Goal: Use online tool/utility: Utilize a website feature to perform a specific function

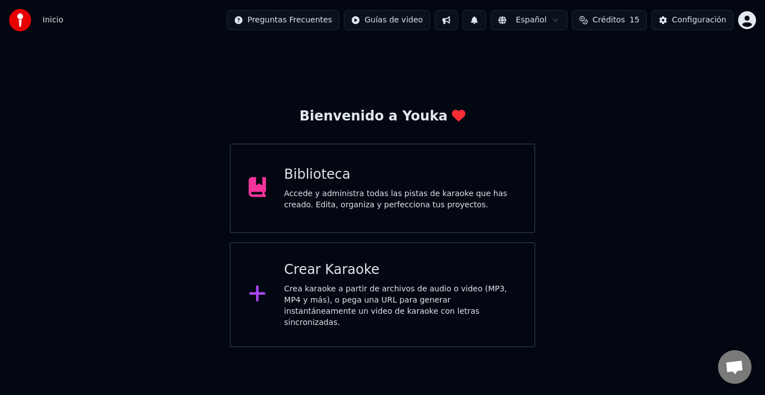
click at [316, 294] on div "Crea karaoke a partir de archivos de audio o video (MP3, MP4 y más), o pega una…" at bounding box center [400, 305] width 232 height 45
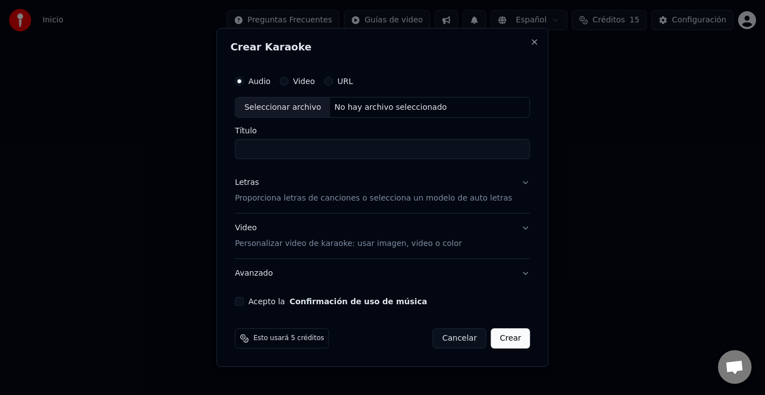
click at [283, 103] on div "Seleccionar archivo" at bounding box center [282, 107] width 95 height 20
click at [294, 111] on div "Seleccionar archivo" at bounding box center [282, 107] width 95 height 20
click at [383, 147] on input "**********" at bounding box center [382, 149] width 295 height 20
click at [406, 148] on input "**********" at bounding box center [382, 149] width 295 height 20
type input "**********"
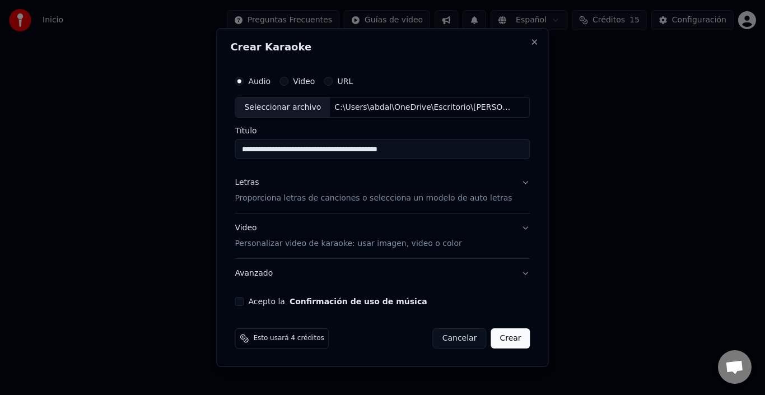
click at [408, 195] on p "Proporciona letras de canciones o selecciona un modelo de auto letras" at bounding box center [373, 198] width 277 height 11
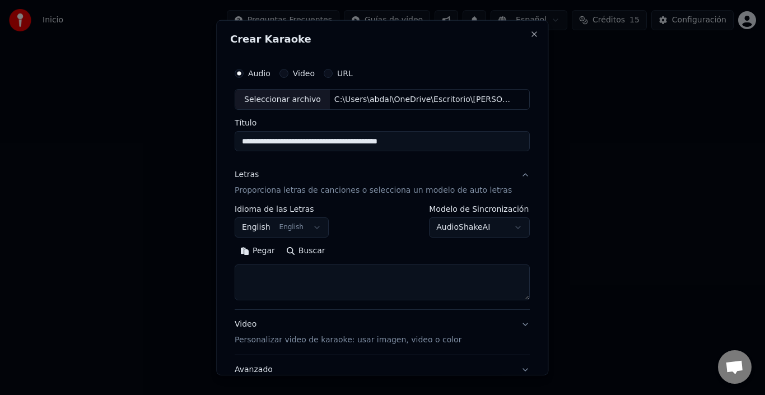
click at [283, 224] on button "English English" at bounding box center [282, 227] width 94 height 20
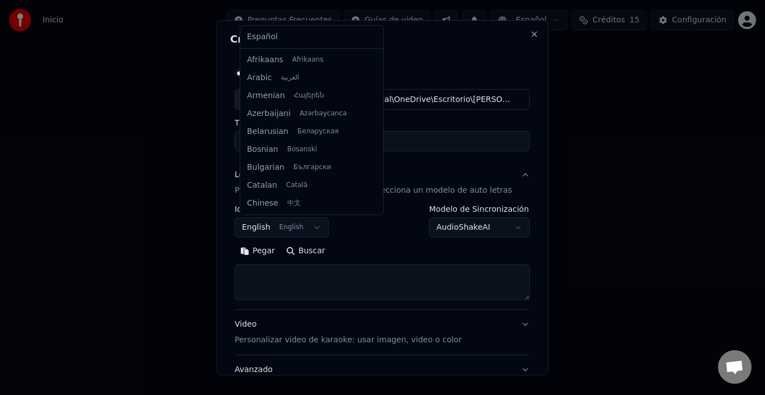
scroll to position [90, 0]
select select "**"
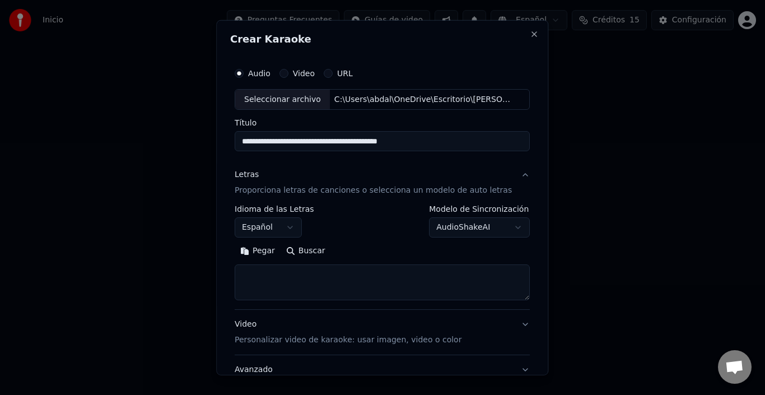
select select
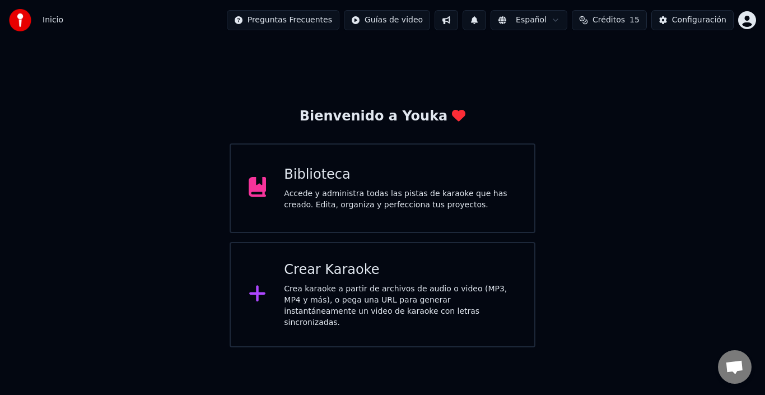
click at [362, 277] on div "Crear Karaoke" at bounding box center [400, 270] width 232 height 18
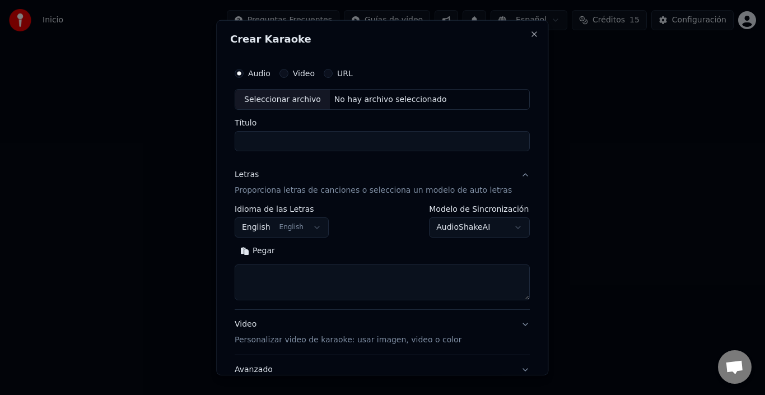
click at [273, 100] on div "Seleccionar archivo" at bounding box center [282, 99] width 95 height 20
click at [405, 147] on input "**********" at bounding box center [382, 141] width 295 height 20
type input "**********"
click at [254, 221] on button "English English" at bounding box center [282, 227] width 94 height 20
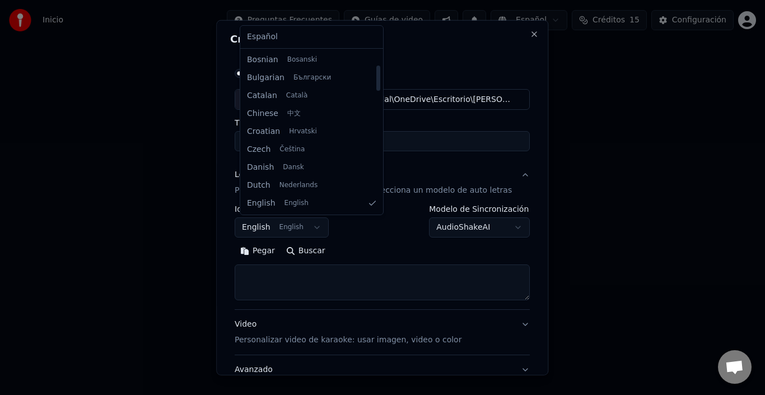
select select "**"
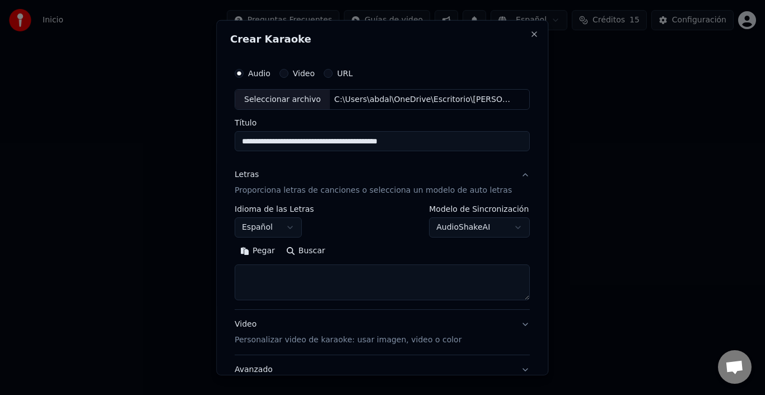
click at [341, 272] on textarea at bounding box center [382, 282] width 295 height 36
paste textarea "**********"
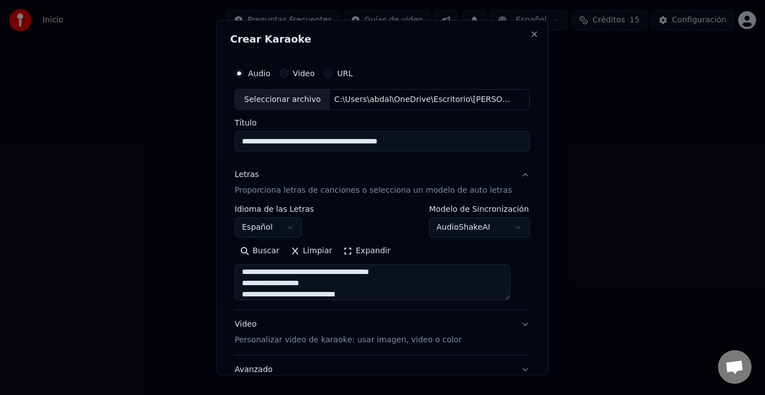
scroll to position [388, 0]
type textarea "**********"
click at [339, 344] on p "Personalizar video de karaoke: usar imagen, video o color" at bounding box center [348, 339] width 227 height 11
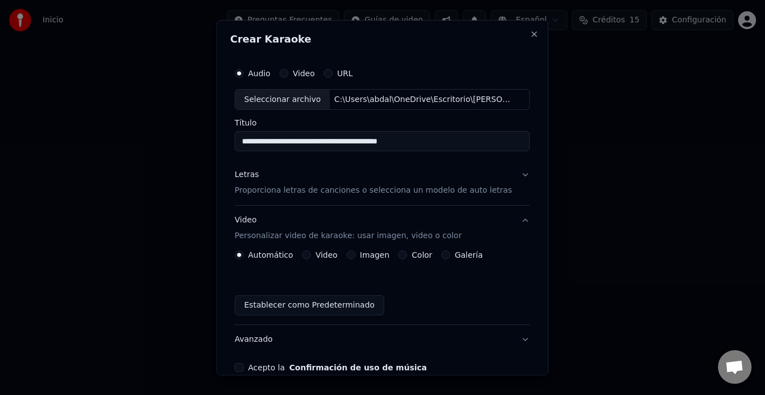
click at [316, 256] on div "Video" at bounding box center [319, 254] width 35 height 9
click at [310, 257] on button "Video" at bounding box center [306, 254] width 9 height 9
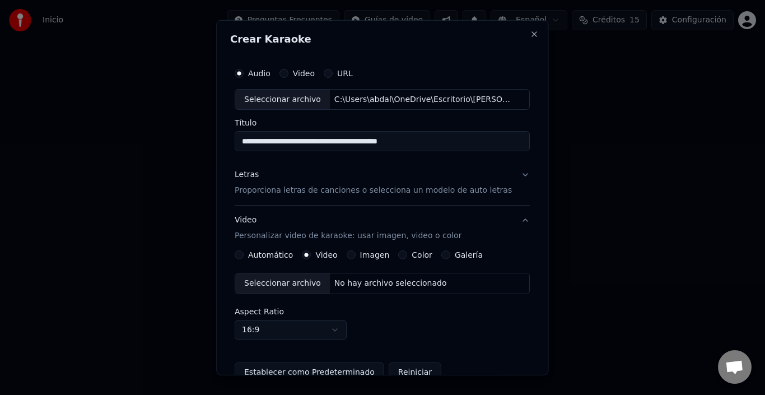
click at [301, 287] on div "Seleccionar archivo" at bounding box center [282, 283] width 95 height 20
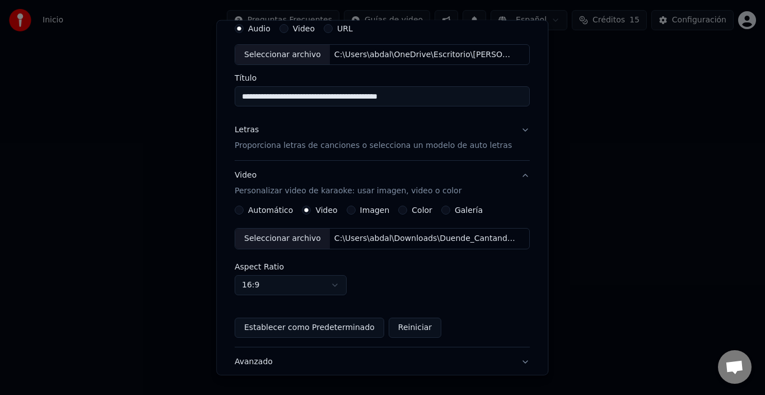
scroll to position [112, 0]
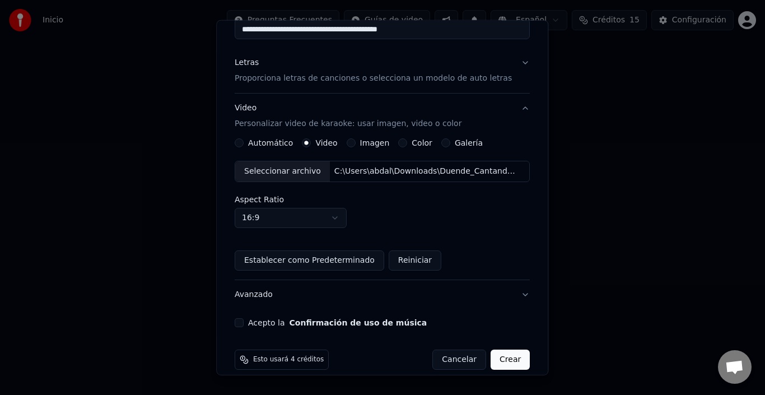
click at [251, 321] on div "Acepto la Confirmación de uso de música" at bounding box center [382, 322] width 295 height 9
click at [244, 322] on button "Acepto la Confirmación de uso de música" at bounding box center [239, 322] width 9 height 9
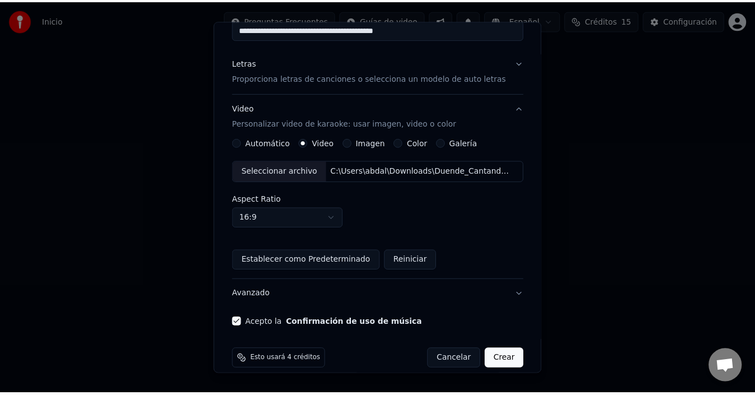
scroll to position [125, 0]
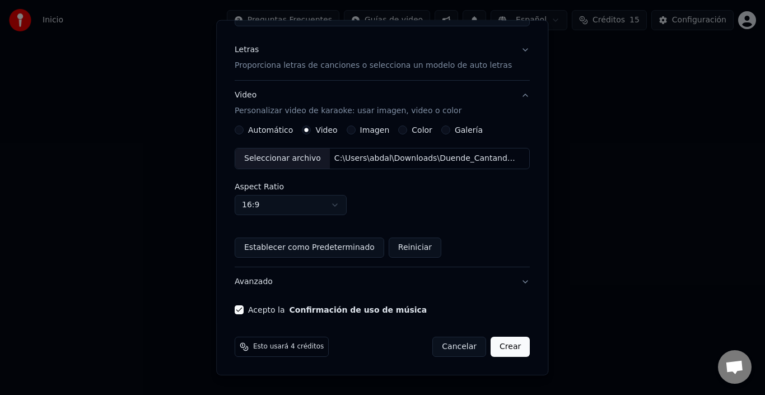
click at [500, 349] on button "Crear" at bounding box center [509, 346] width 39 height 20
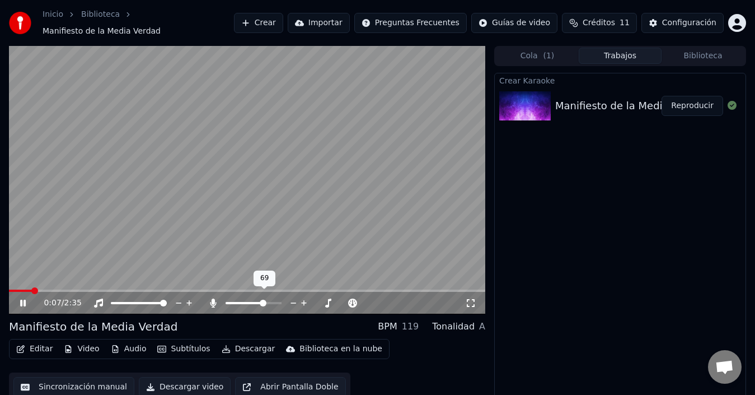
click at [260, 300] on span at bounding box center [263, 303] width 7 height 7
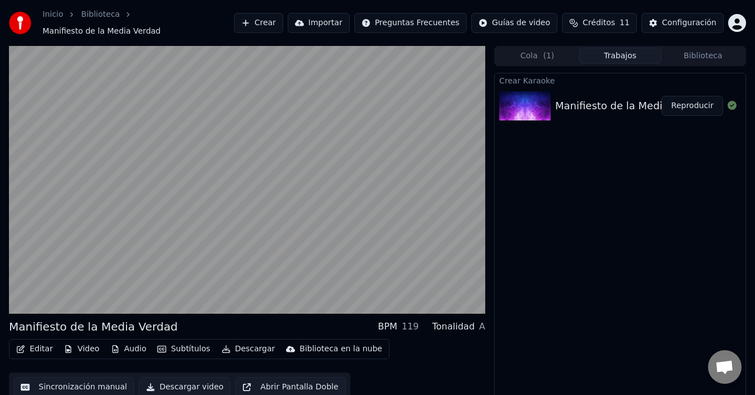
click at [453, 358] on div "Editar Video Audio Subtítulos Descargar Biblioteca en la nube Sincronización ma…" at bounding box center [247, 370] width 476 height 63
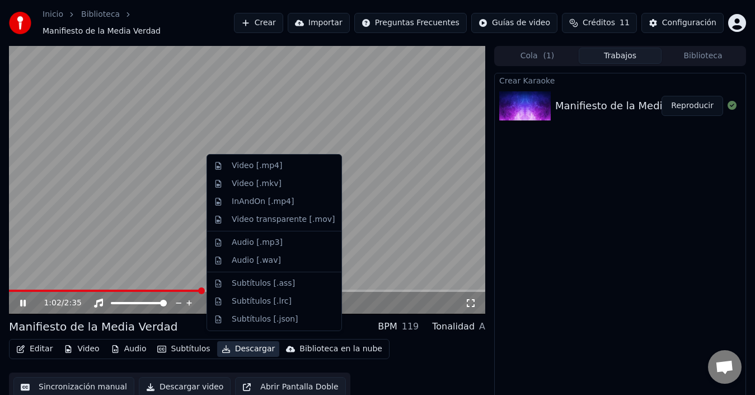
click at [246, 343] on button "Descargar" at bounding box center [248, 349] width 63 height 16
click at [265, 164] on div "Video [.mp4]" at bounding box center [257, 165] width 50 height 11
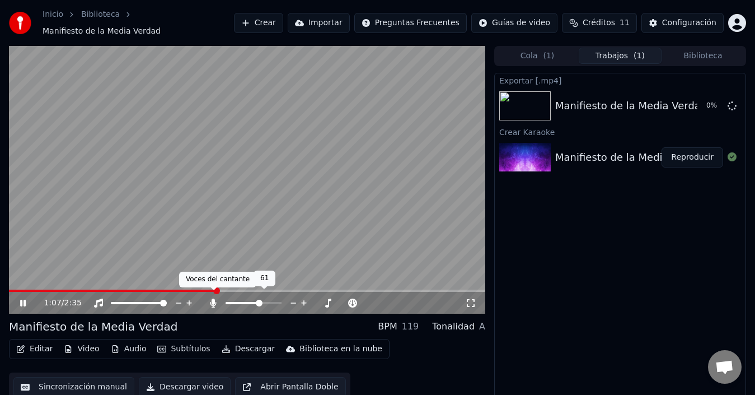
click at [210, 299] on icon at bounding box center [213, 302] width 11 height 9
click at [25, 301] on icon at bounding box center [31, 302] width 26 height 9
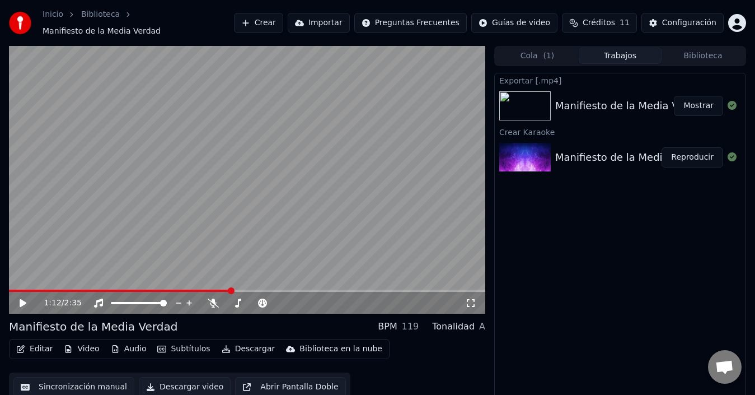
click at [144, 196] on video at bounding box center [247, 180] width 476 height 268
click at [9, 287] on span at bounding box center [12, 290] width 7 height 7
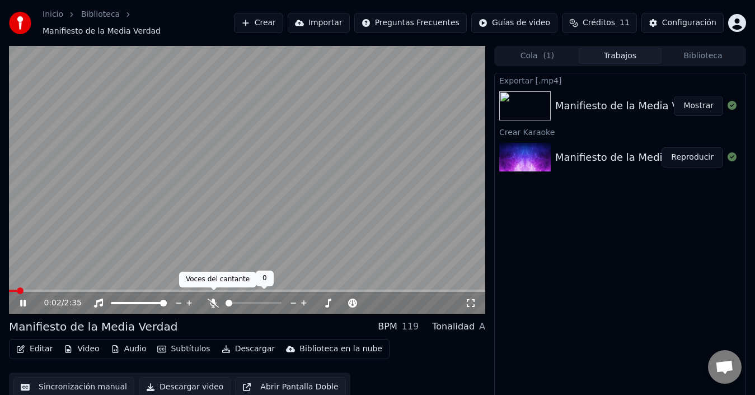
click at [217, 298] on icon at bounding box center [213, 302] width 11 height 9
click at [214, 298] on icon at bounding box center [213, 302] width 6 height 9
click at [43, 287] on span at bounding box center [46, 290] width 7 height 7
click at [244, 190] on video at bounding box center [247, 180] width 476 height 268
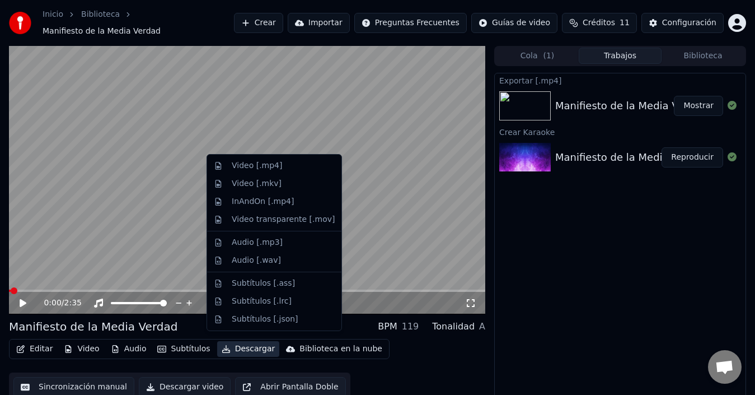
click at [249, 346] on button "Descargar" at bounding box center [248, 349] width 63 height 16
click at [287, 163] on div "Video [.mp4]" at bounding box center [283, 165] width 103 height 11
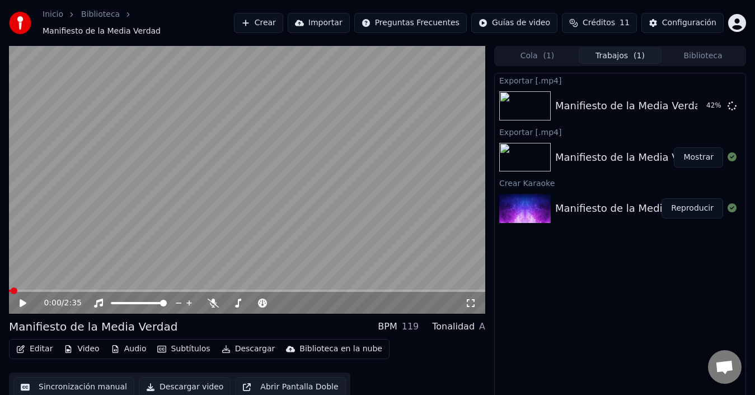
click at [472, 298] on icon at bounding box center [470, 302] width 11 height 9
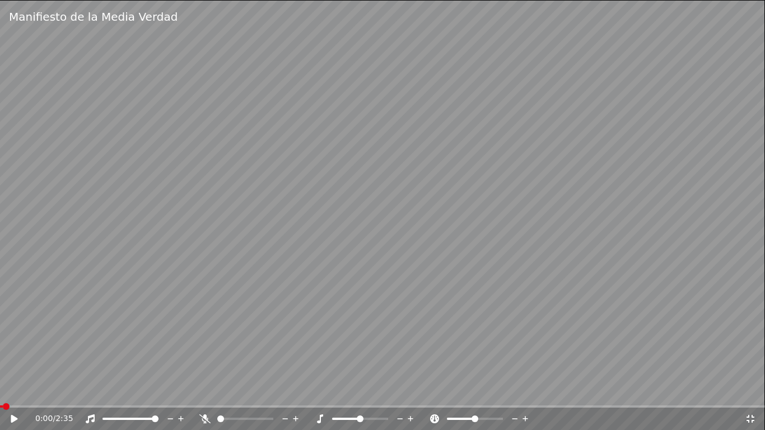
click at [749, 394] on icon at bounding box center [750, 419] width 8 height 8
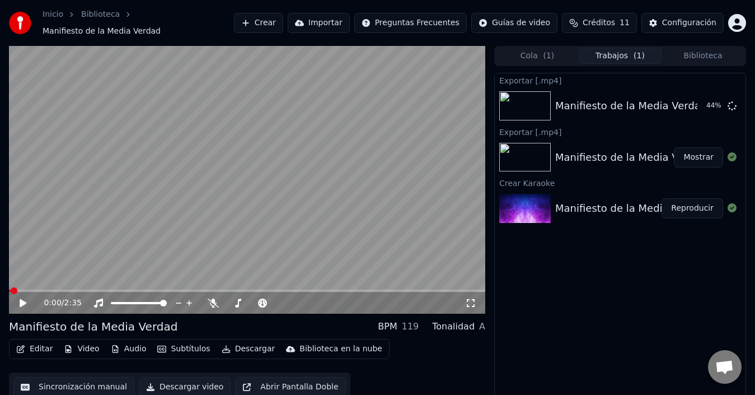
click at [549, 298] on div "Exportar [.mp4] Manifiesto de la Media Verdad 44 % Exportar [.mp4] Manifiesto d…" at bounding box center [620, 240] width 252 height 335
click at [698, 96] on button "Mostrar" at bounding box center [698, 106] width 49 height 20
